Goal: Transaction & Acquisition: Register for event/course

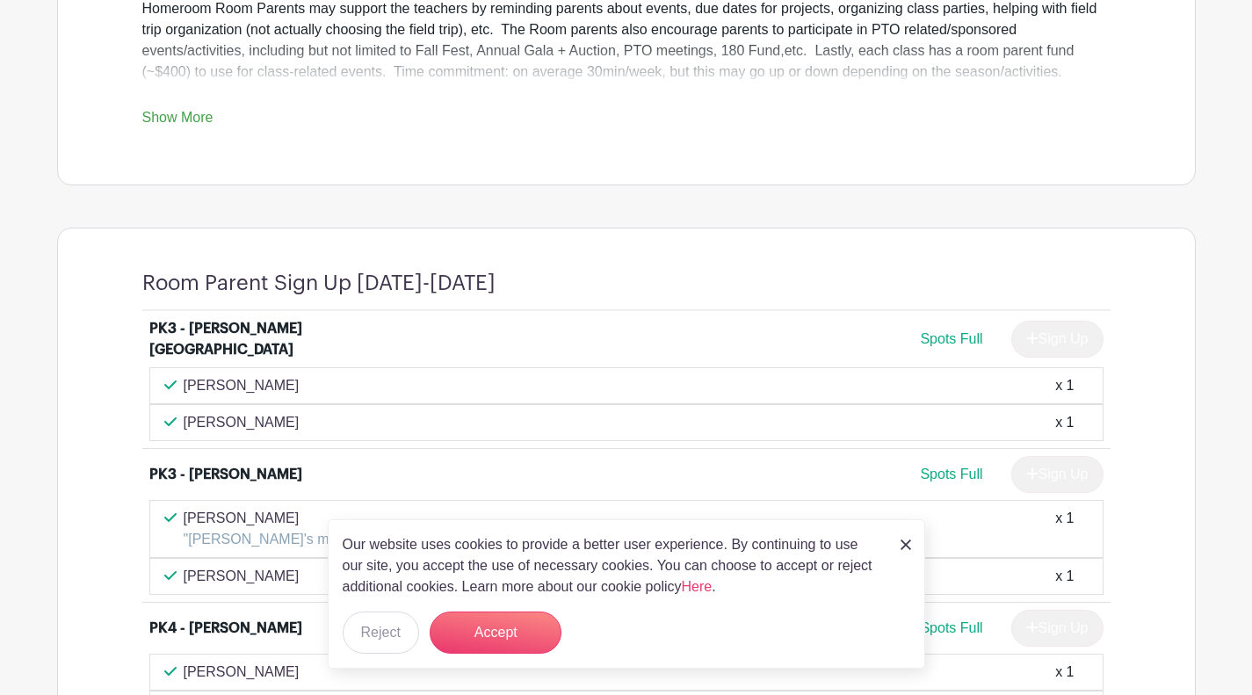
scroll to position [768, 0]
click at [903, 548] on img at bounding box center [906, 545] width 11 height 11
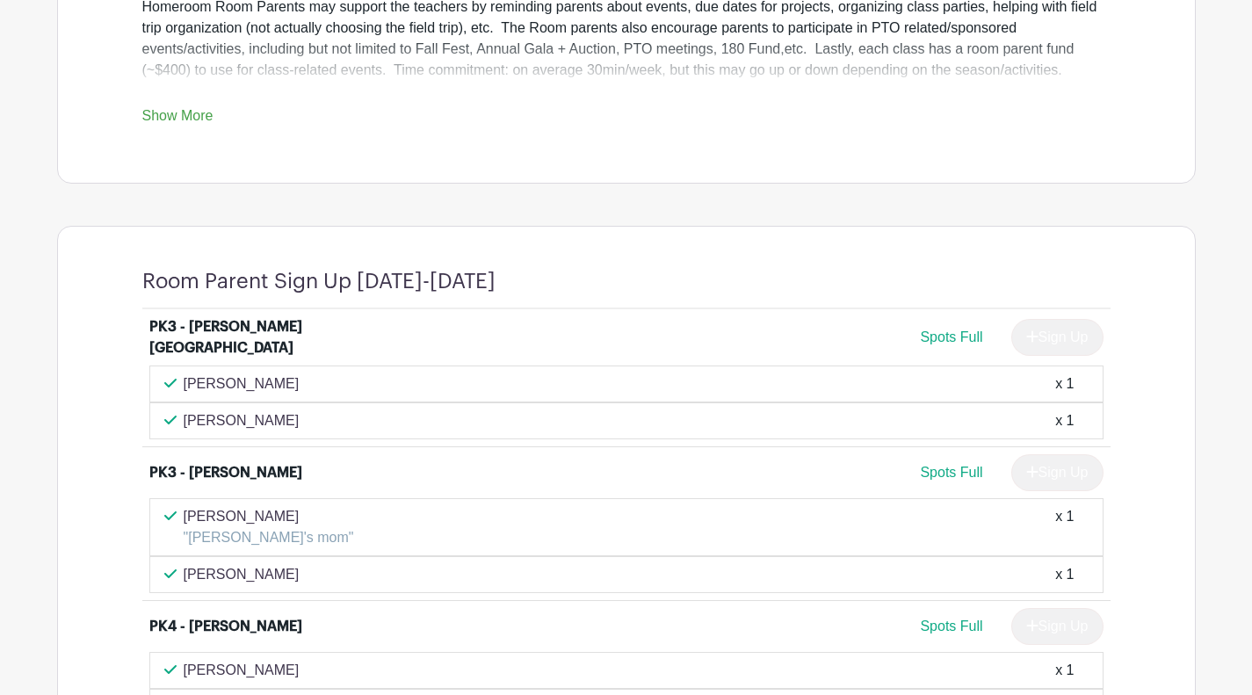
click at [937, 533] on div "Kemah Camara "Mary Emma's mom" x 1" at bounding box center [626, 527] width 925 height 42
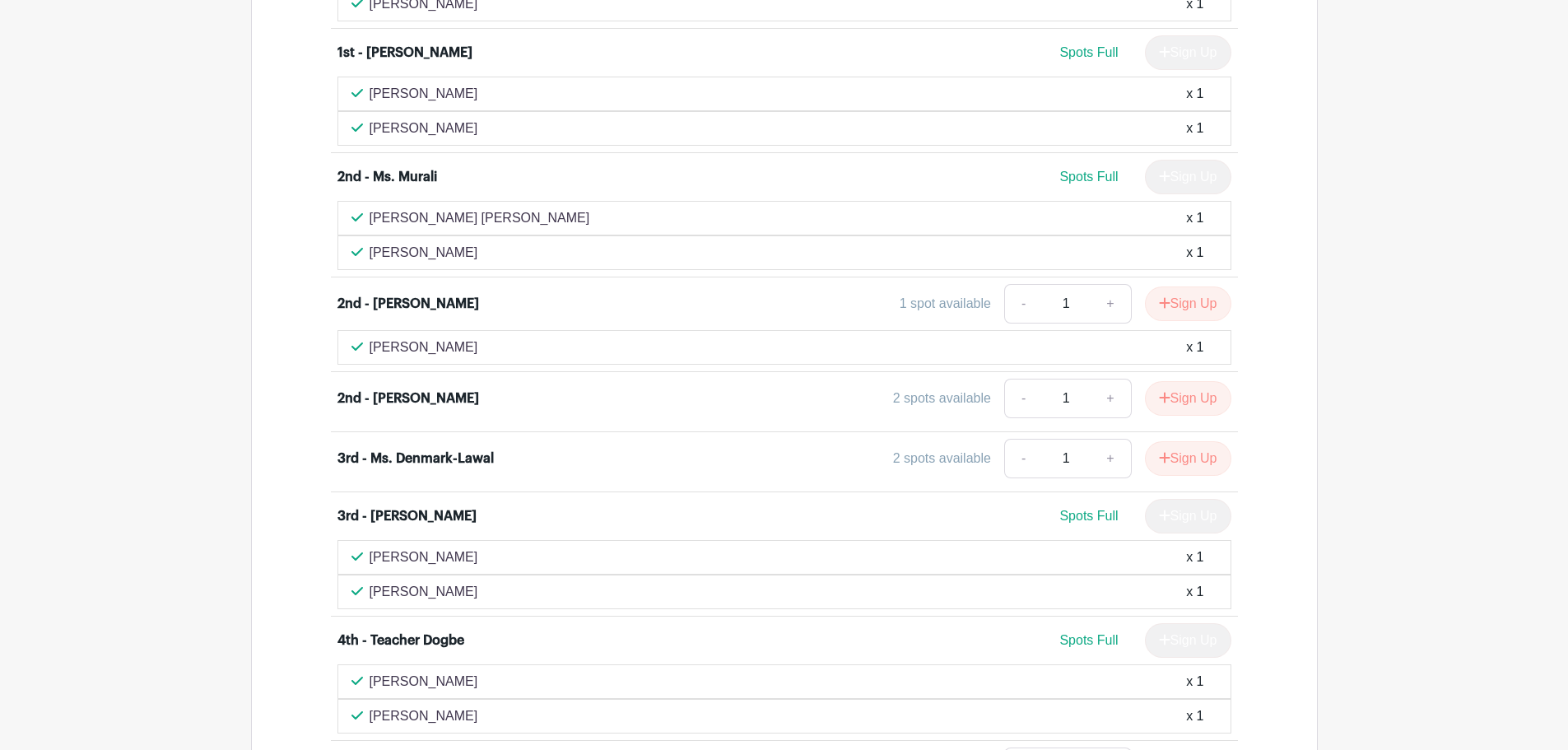
scroll to position [2061, 0]
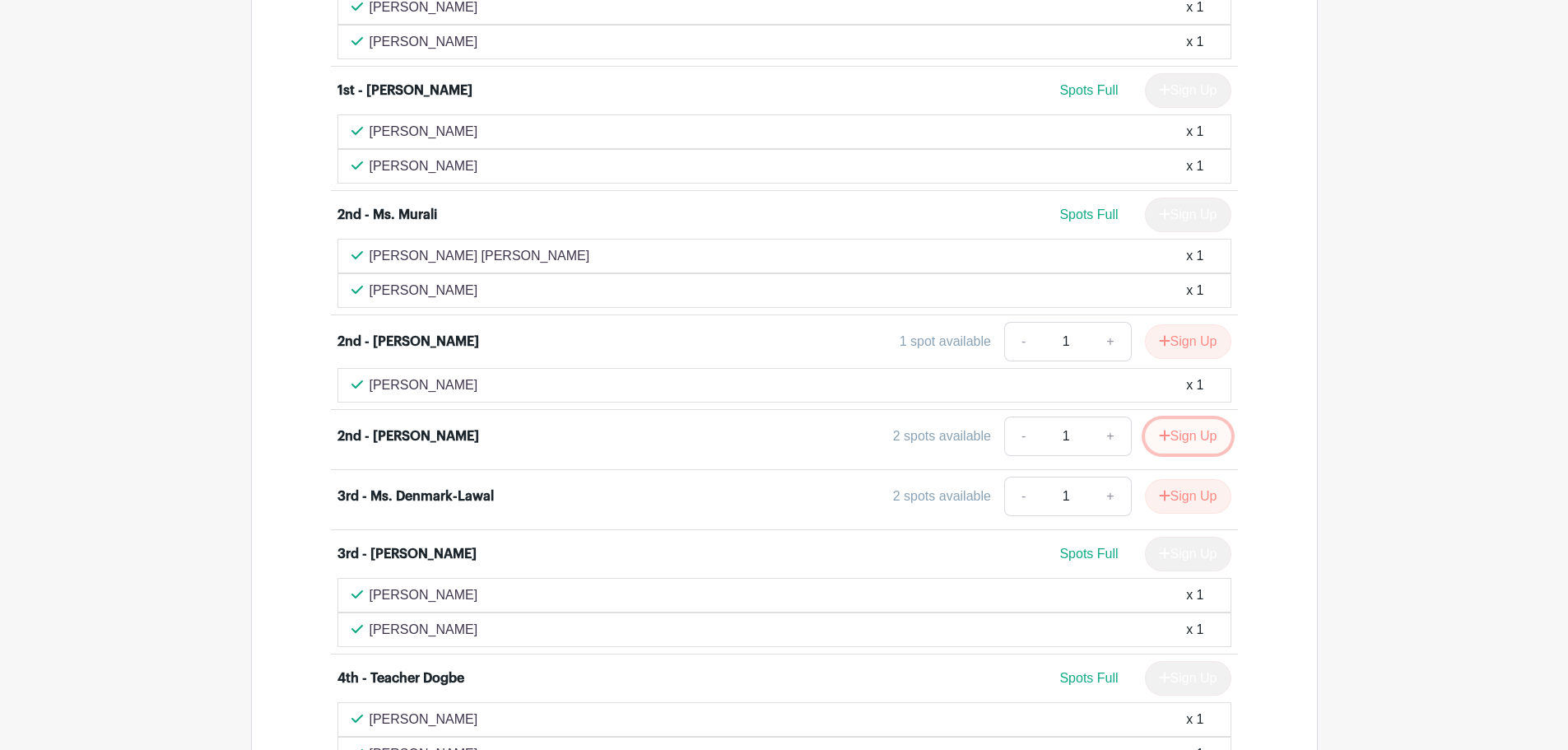
click at [1172, 434] on button "Sign Up" at bounding box center [1188, 435] width 86 height 35
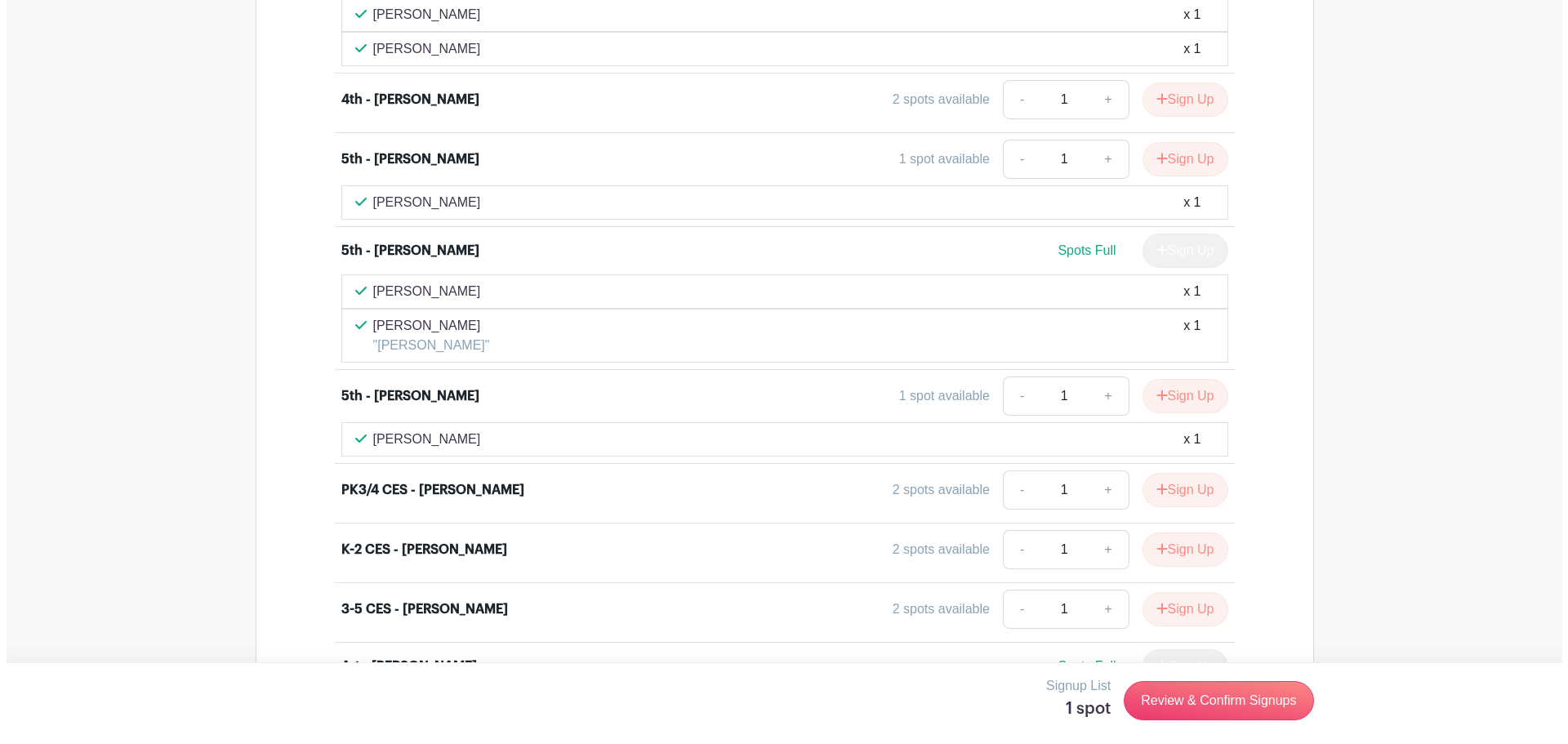
scroll to position [2861, 0]
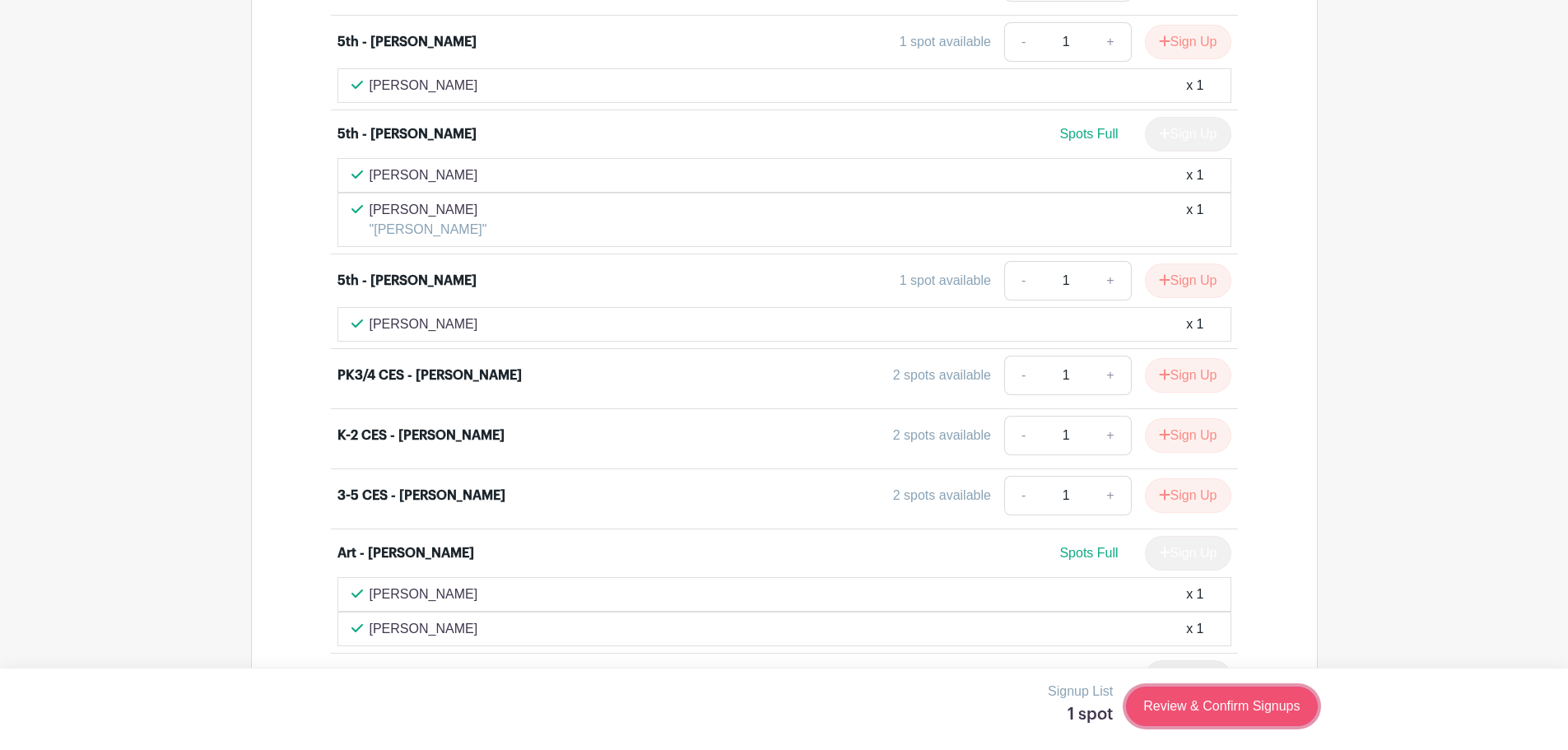
click at [1172, 650] on link "Review & Confirm Signups" at bounding box center [1221, 706] width 191 height 39
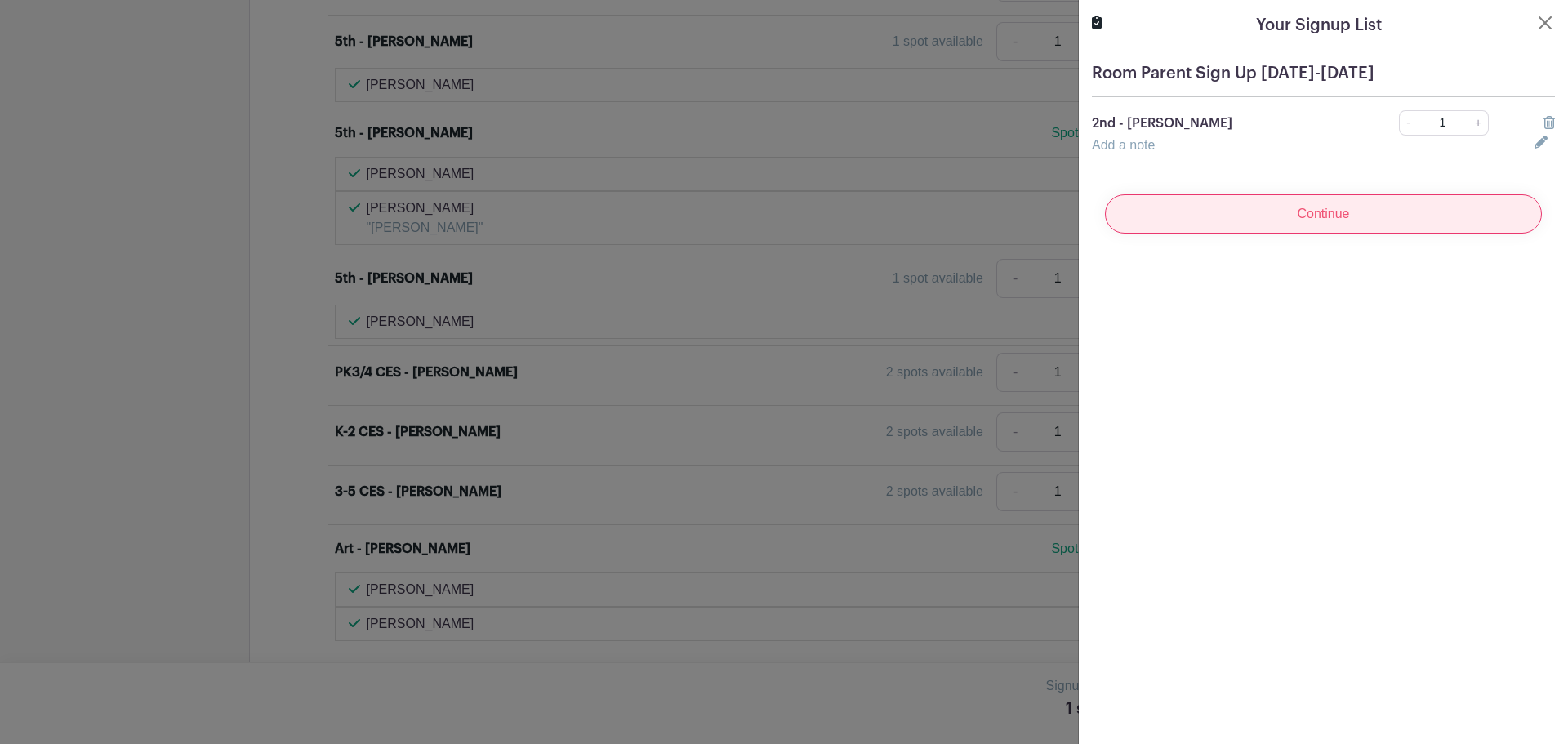
click at [1163, 216] on input "Continue" at bounding box center [1324, 214] width 437 height 39
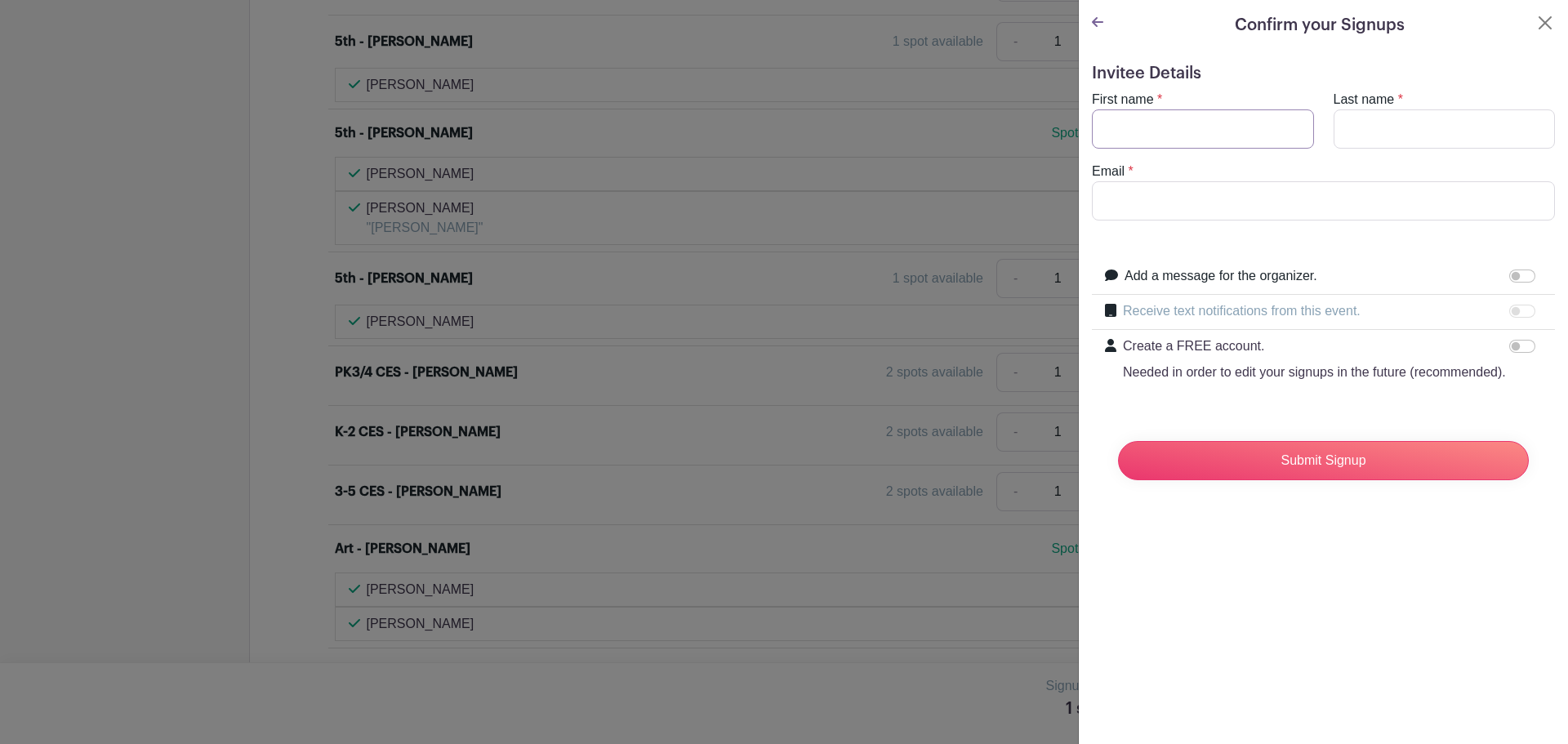
click at [1163, 128] on input "First name" at bounding box center [1203, 129] width 222 height 39
type input "Geoff"
type input "King"
click at [1140, 200] on input "Email" at bounding box center [1324, 201] width 463 height 39
type input "gtking@gmail.com"
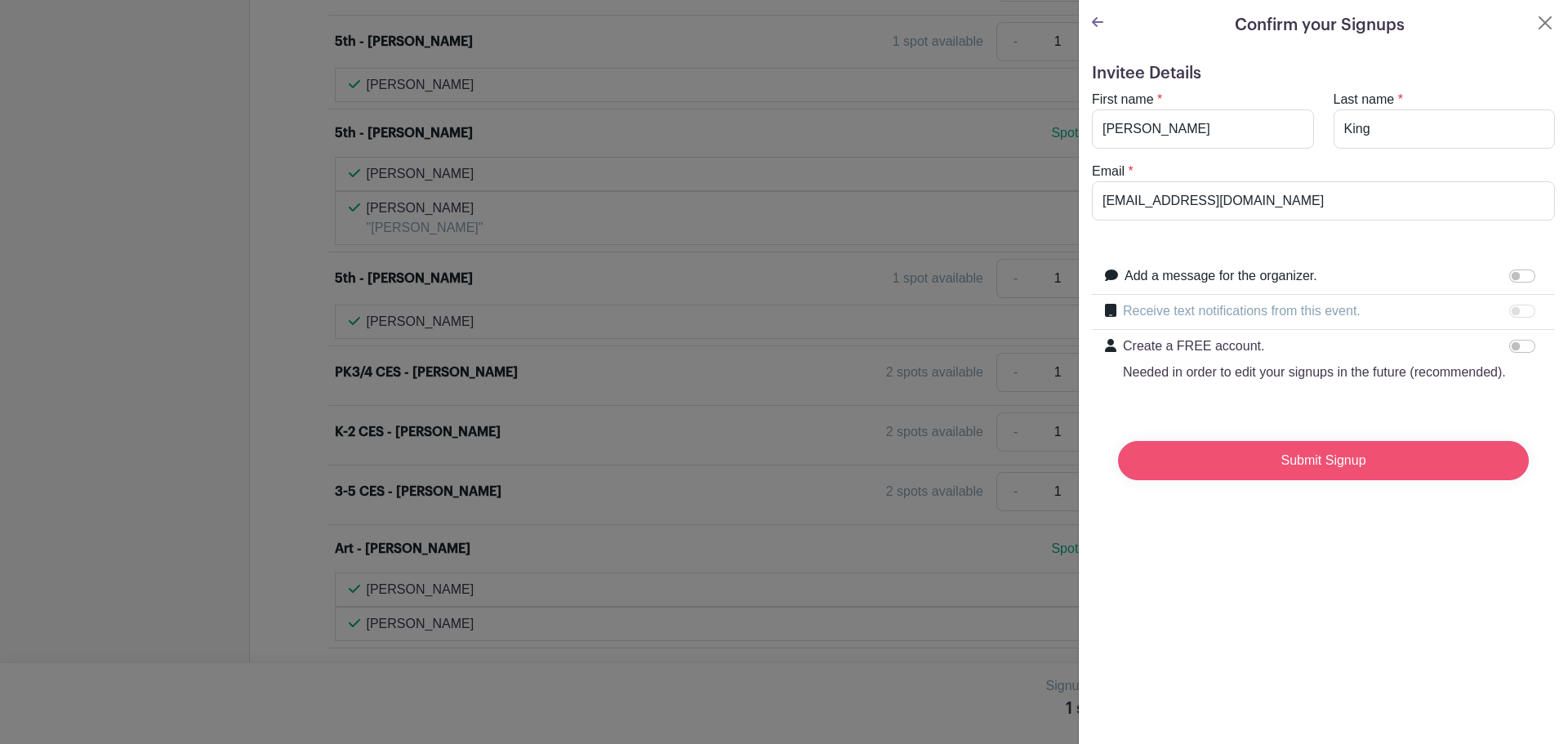
click at [1163, 480] on input "Submit Signup" at bounding box center [1324, 461] width 411 height 39
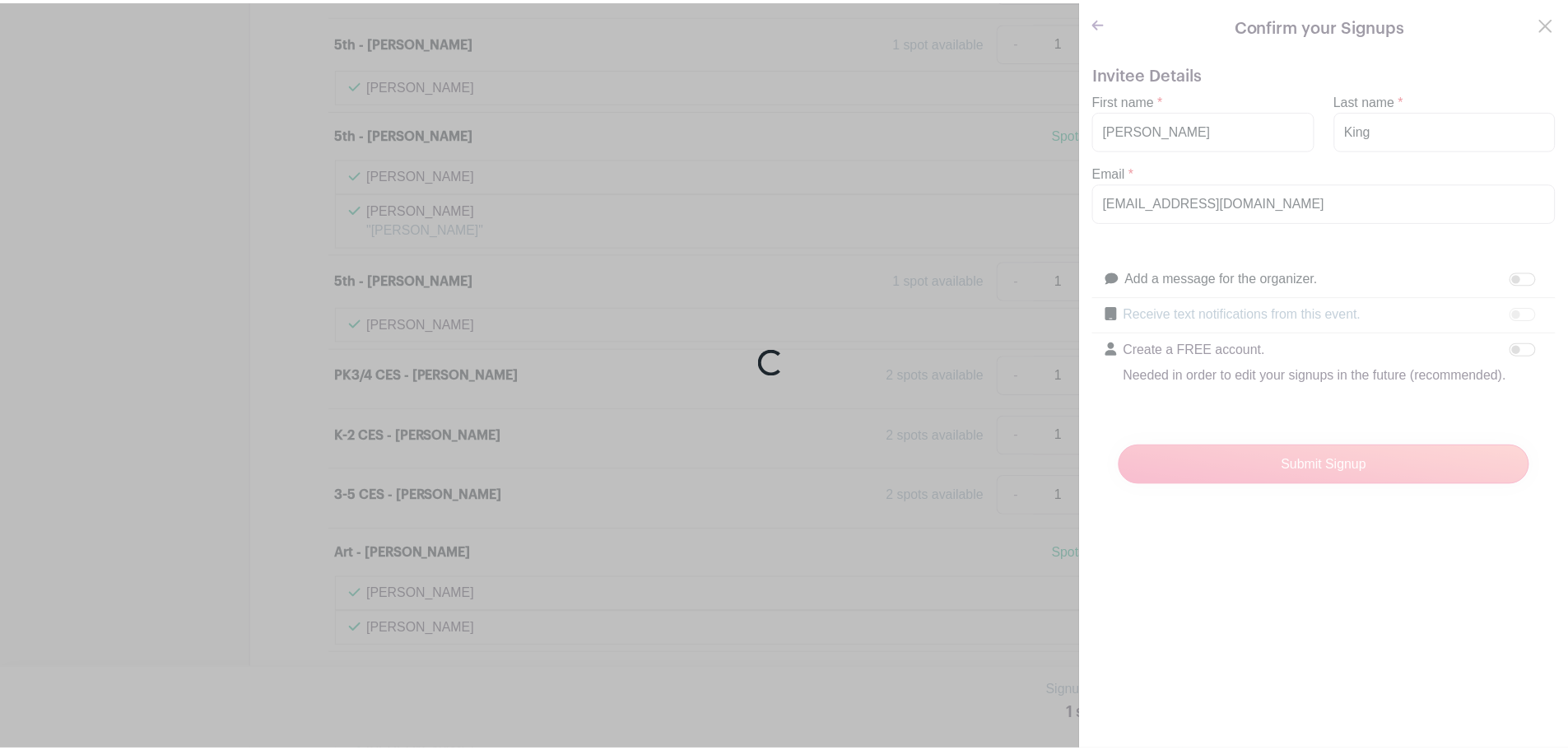
scroll to position [2918, 0]
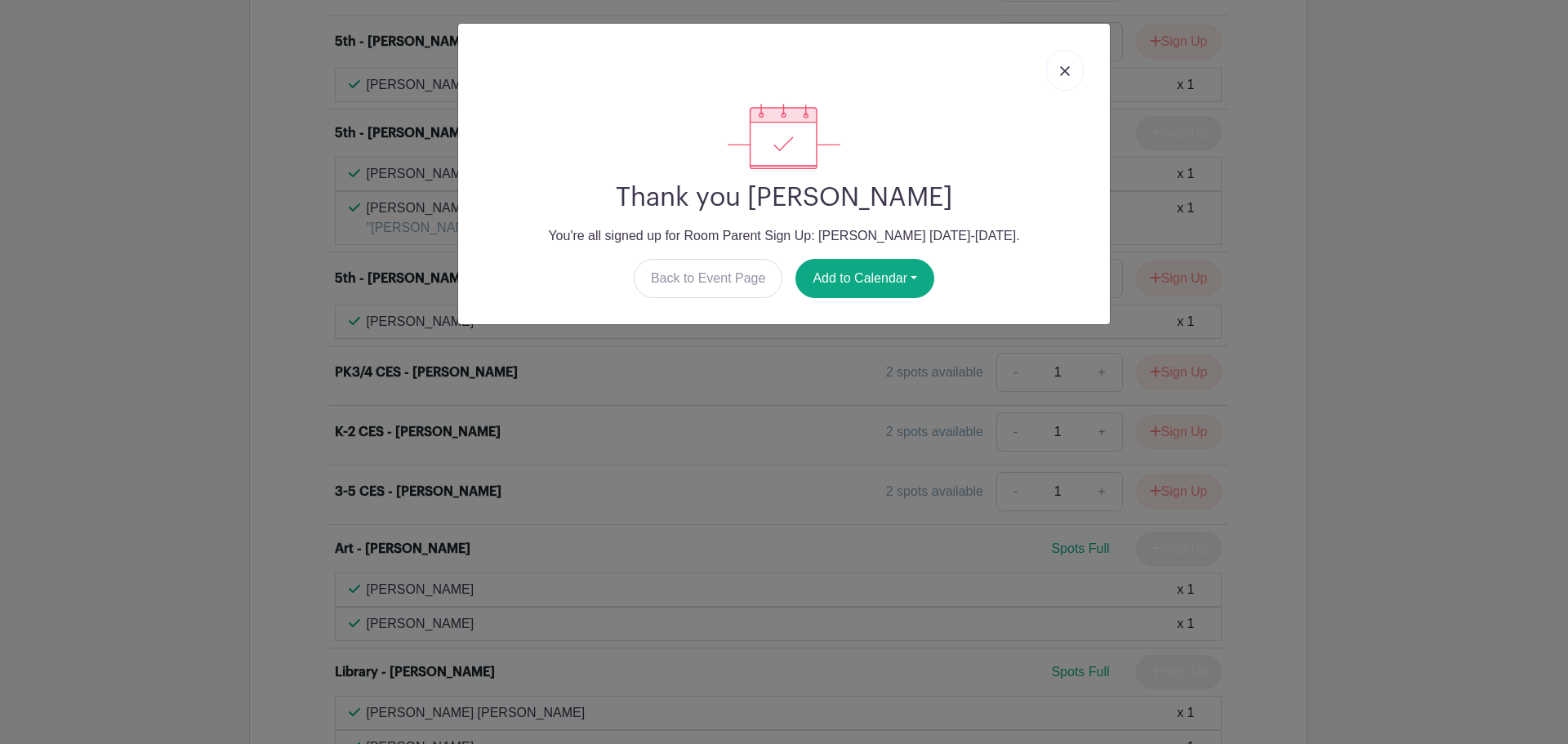
click at [1067, 77] on link at bounding box center [1065, 71] width 37 height 41
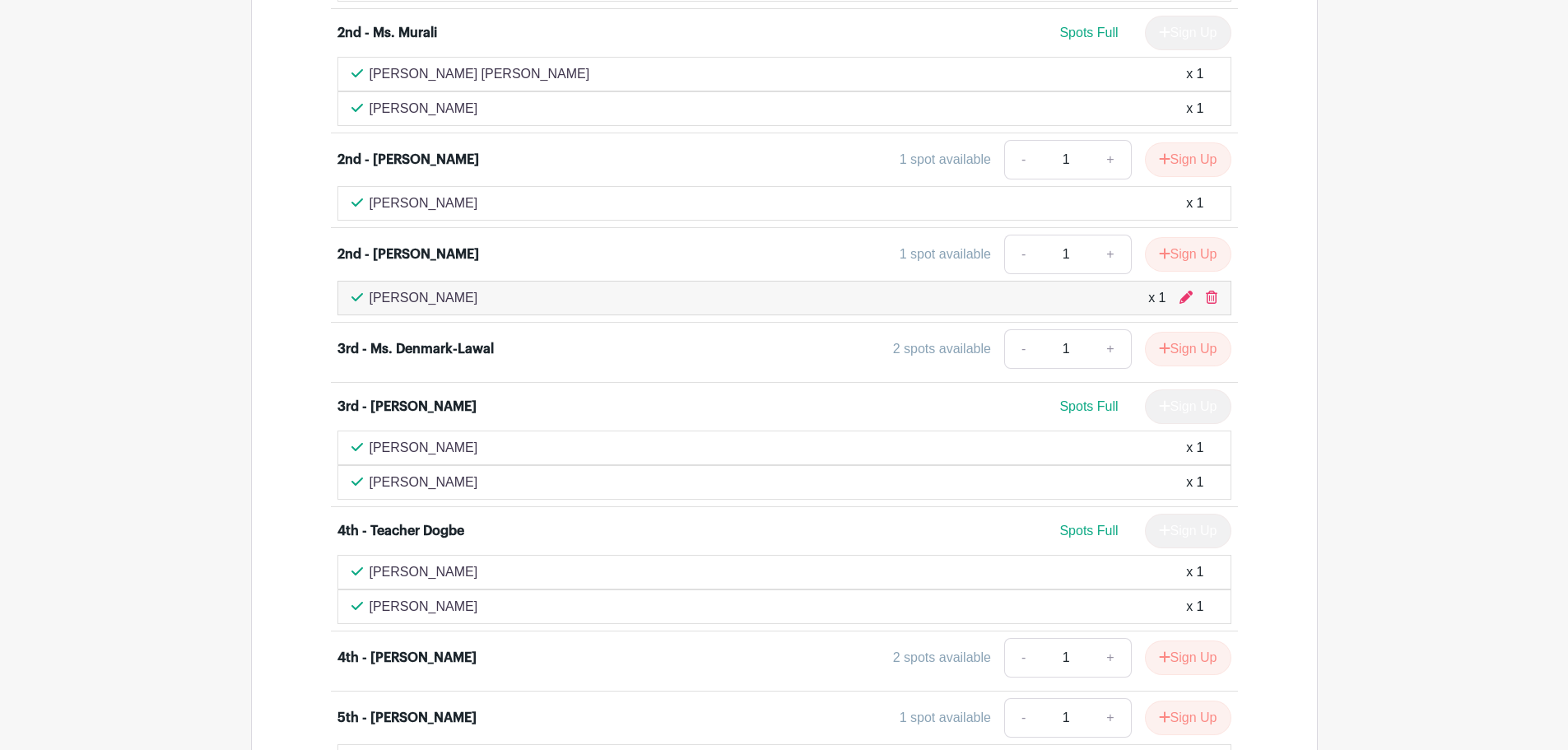
scroll to position [2177, 0]
